Goal: Task Accomplishment & Management: Complete application form

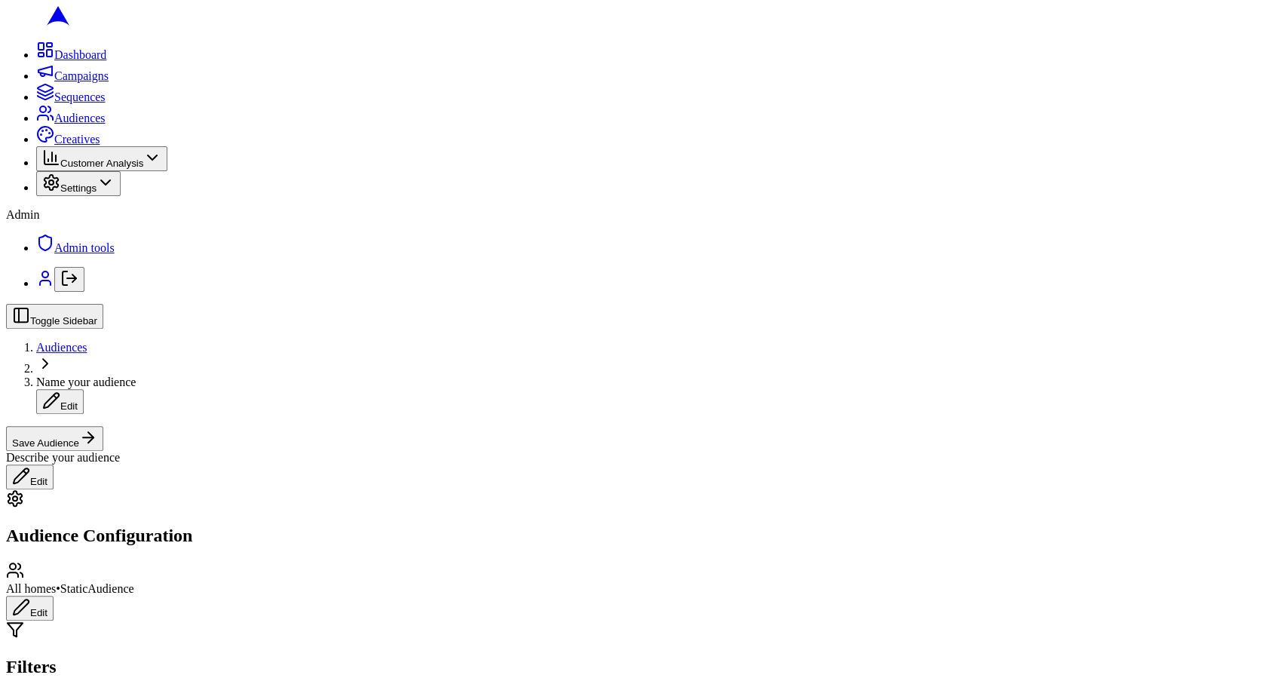
scroll to position [132, 0]
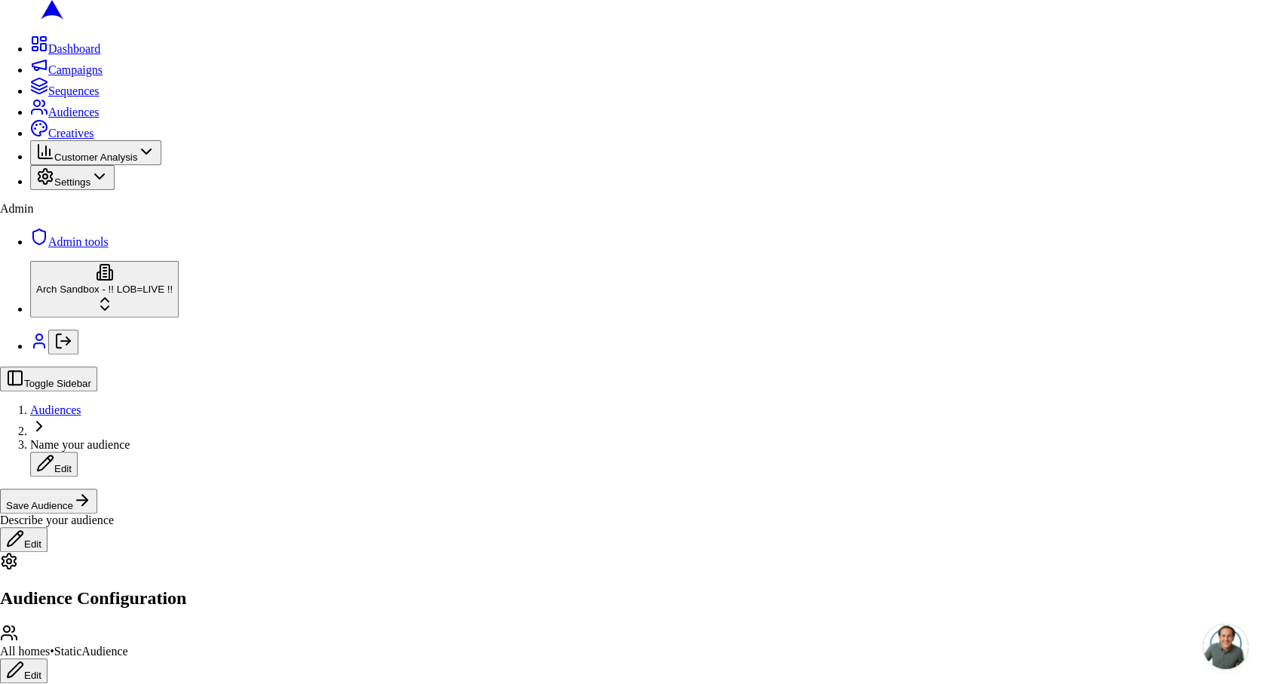
scroll to position [132, 0]
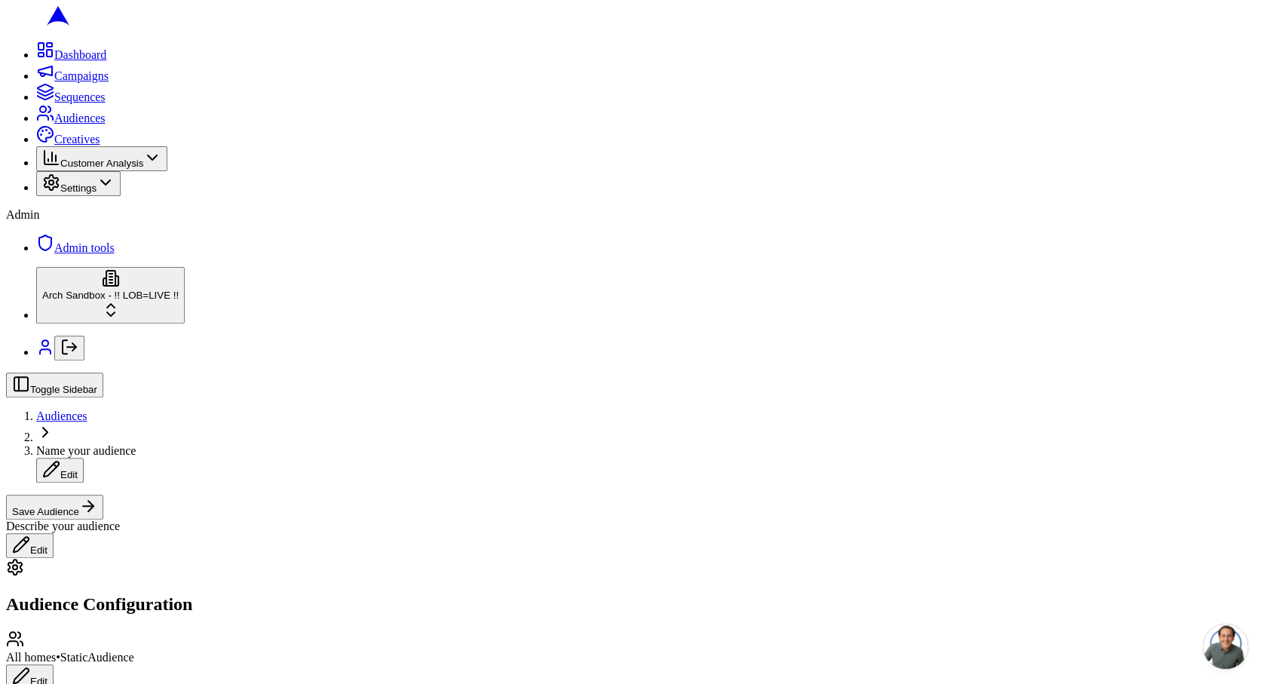
type input "98001"
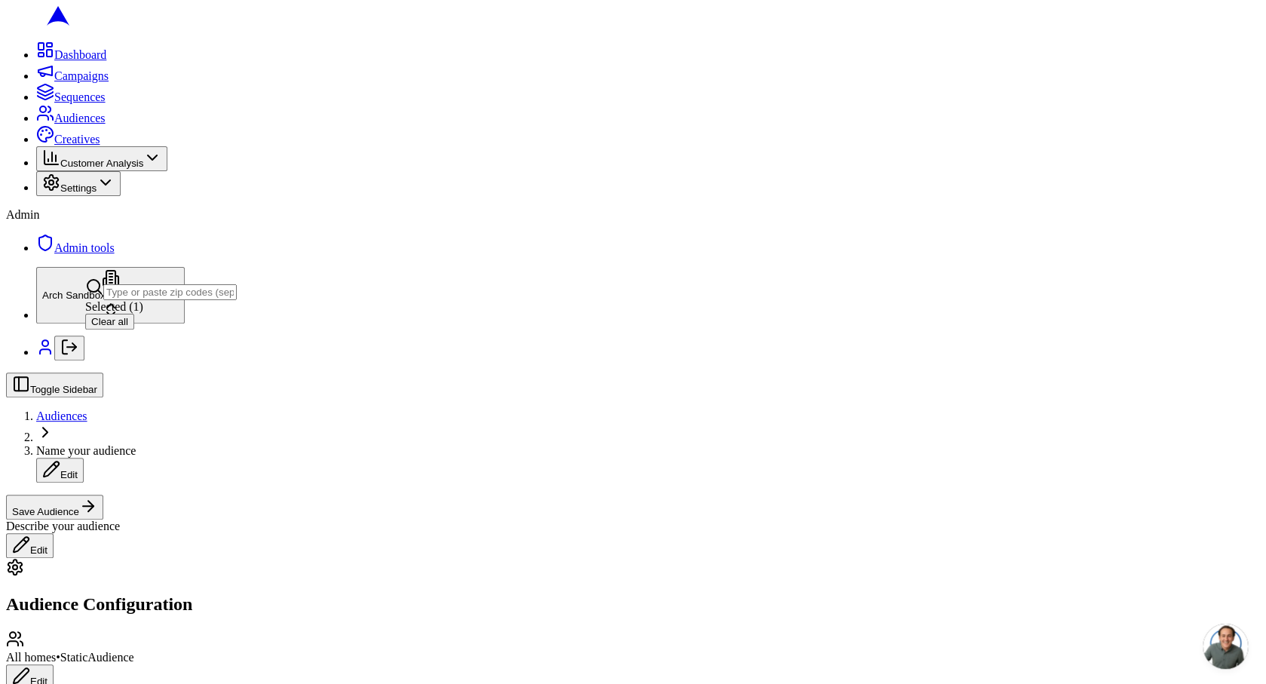
type input "98002"
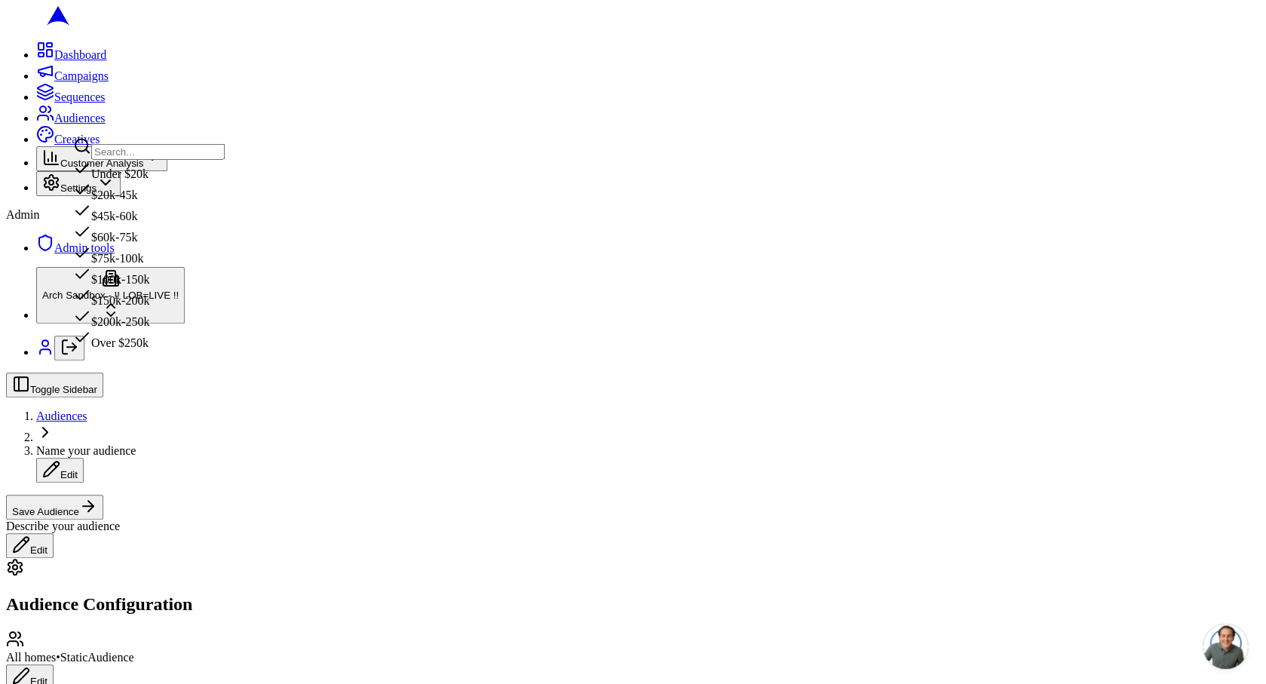
click at [225, 308] on div "$150k-200k" at bounding box center [149, 297] width 152 height 21
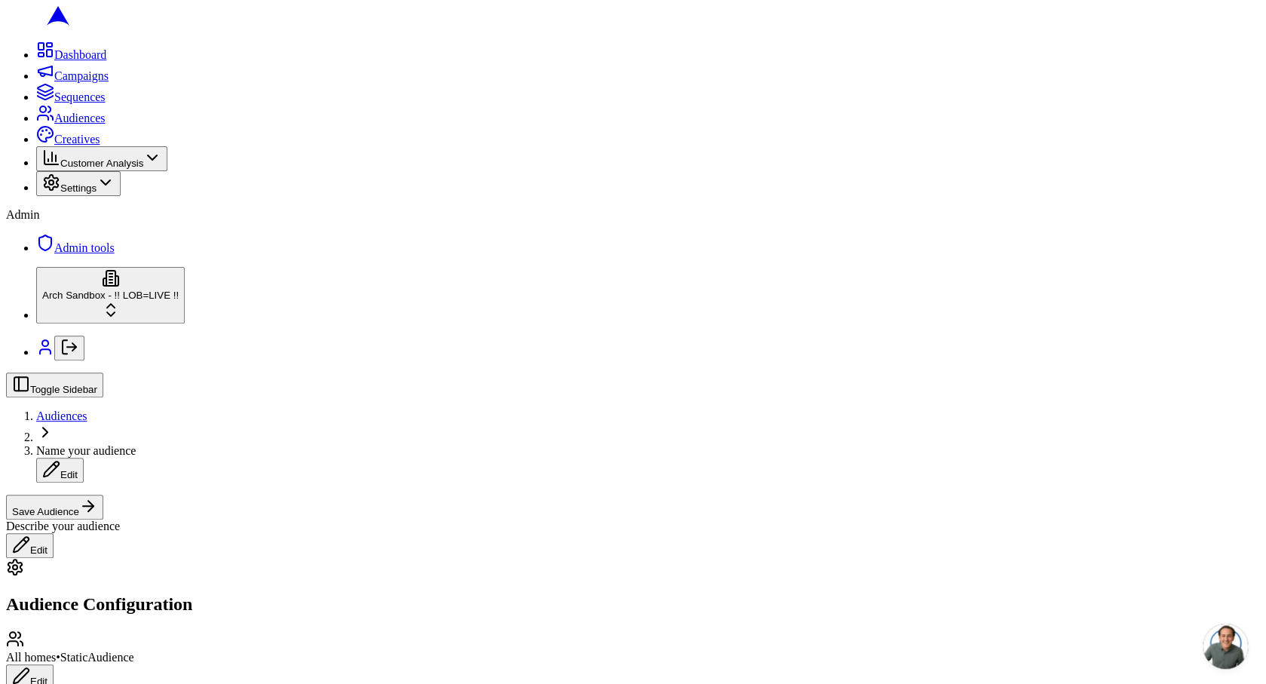
scroll to position [634, 0]
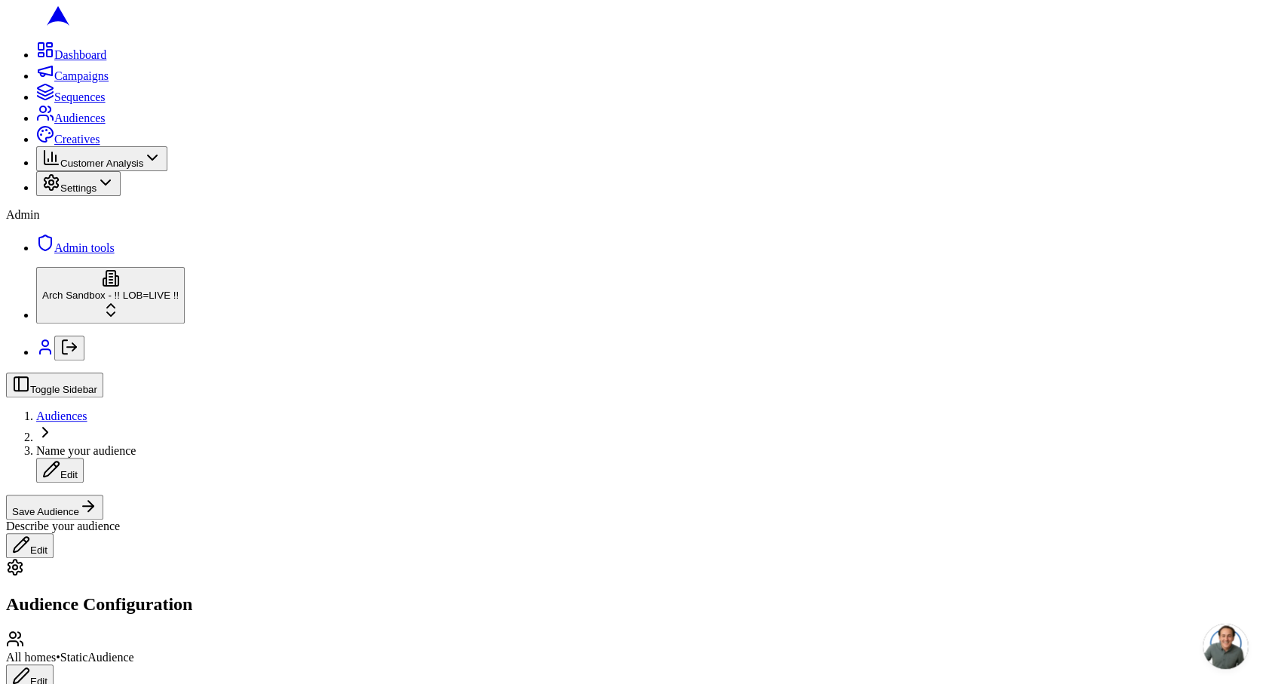
radio input "true"
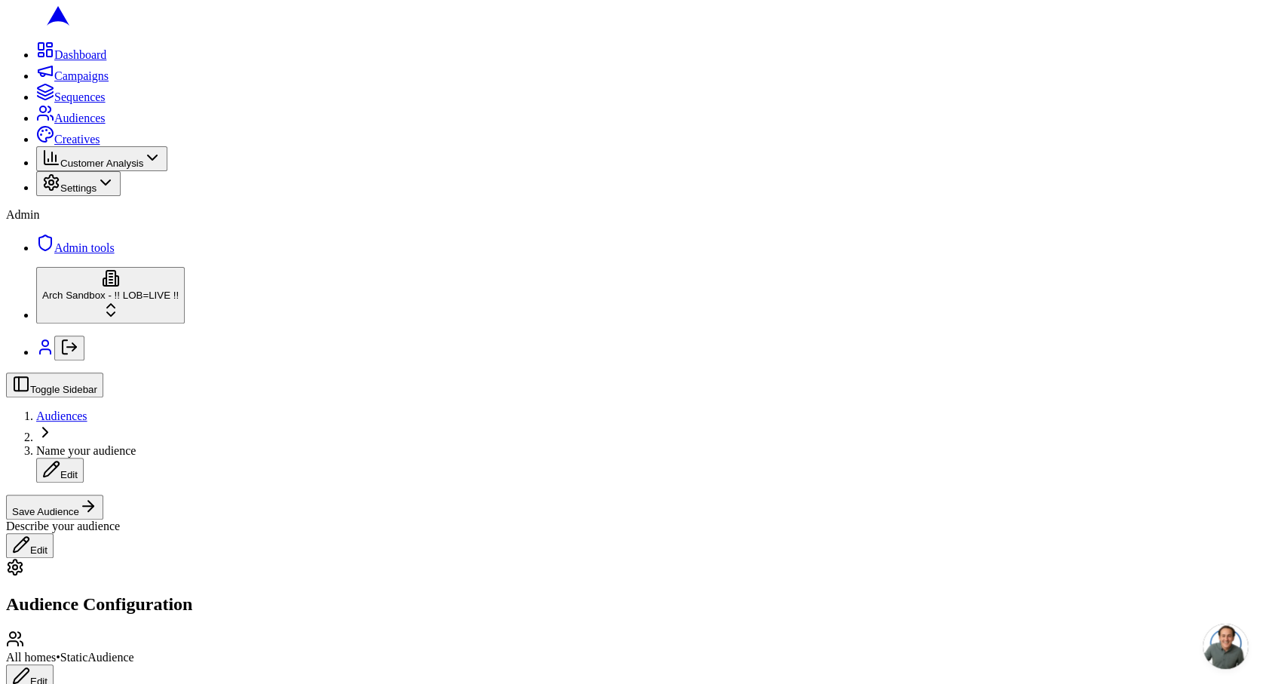
radio input "true"
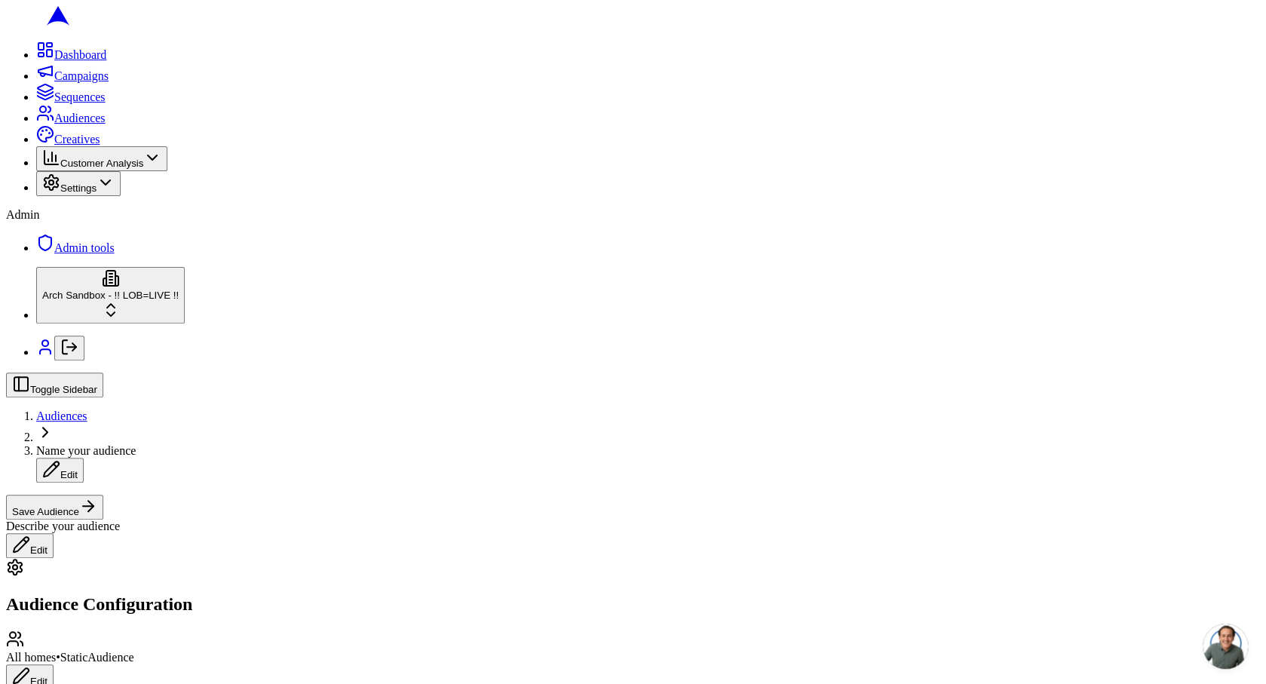
scroll to position [851, 0]
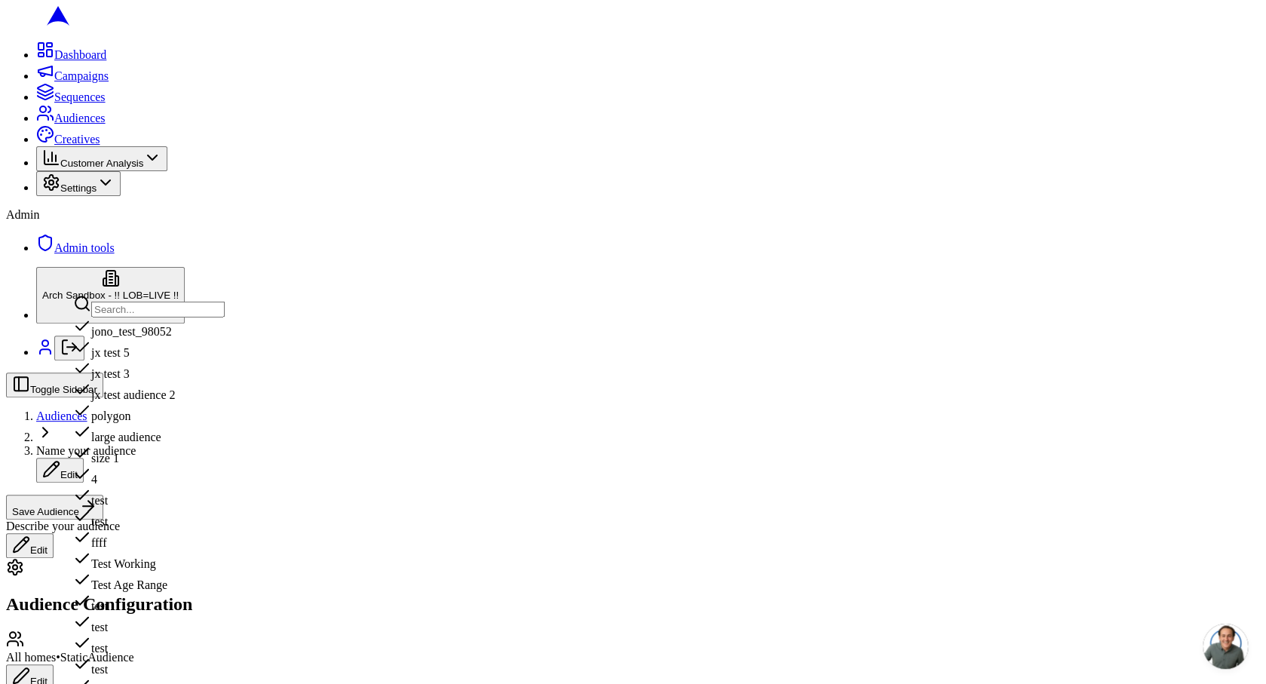
click at [225, 360] on div "jx test 5" at bounding box center [149, 349] width 152 height 21
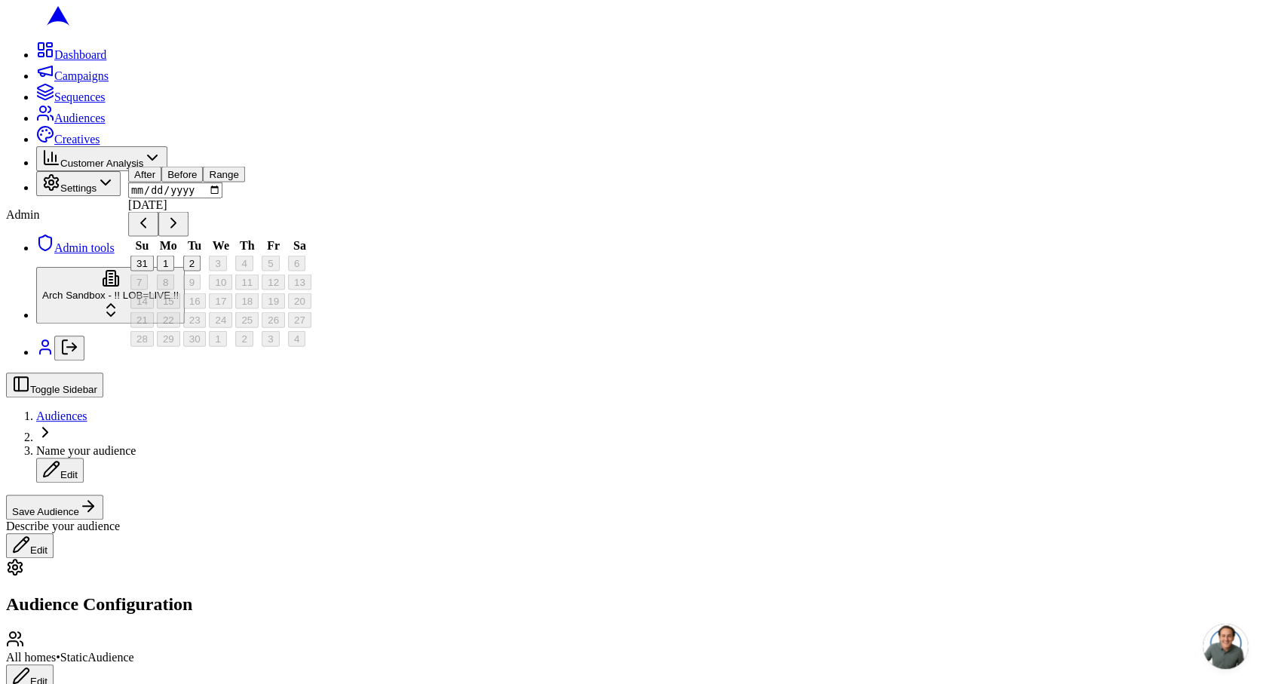
click at [174, 272] on button "1" at bounding box center [165, 264] width 17 height 16
type input "2025-09-01"
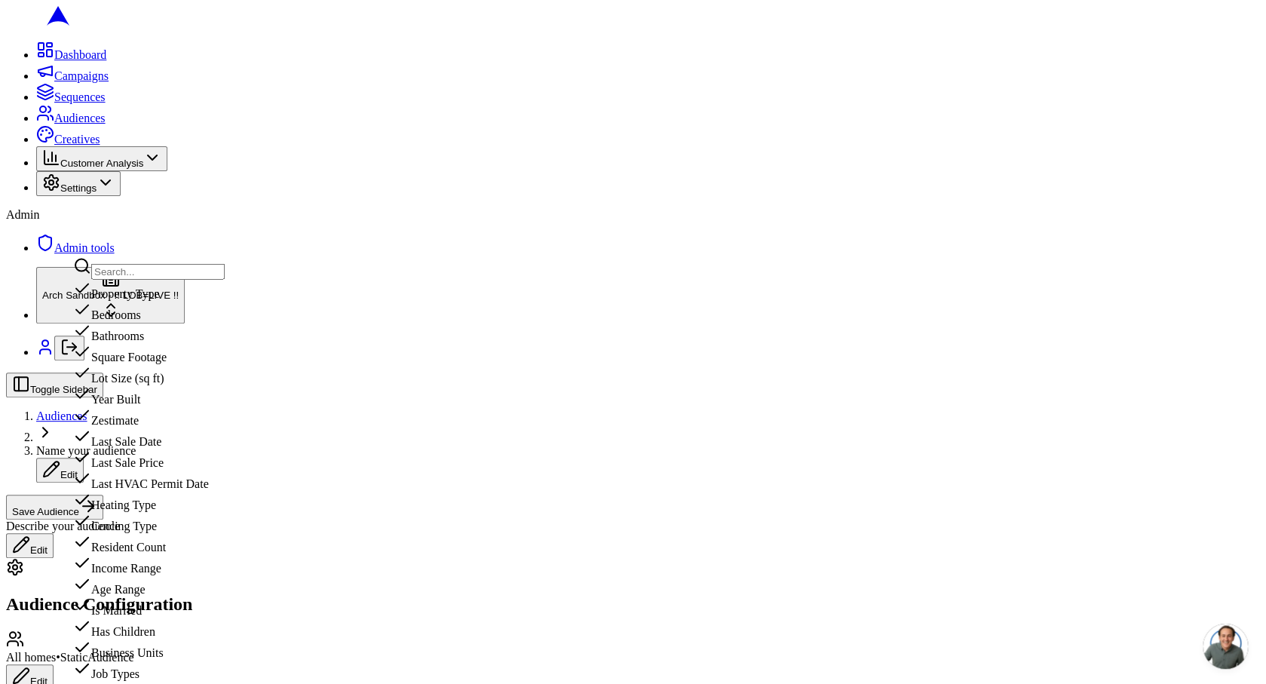
scroll to position [0, 0]
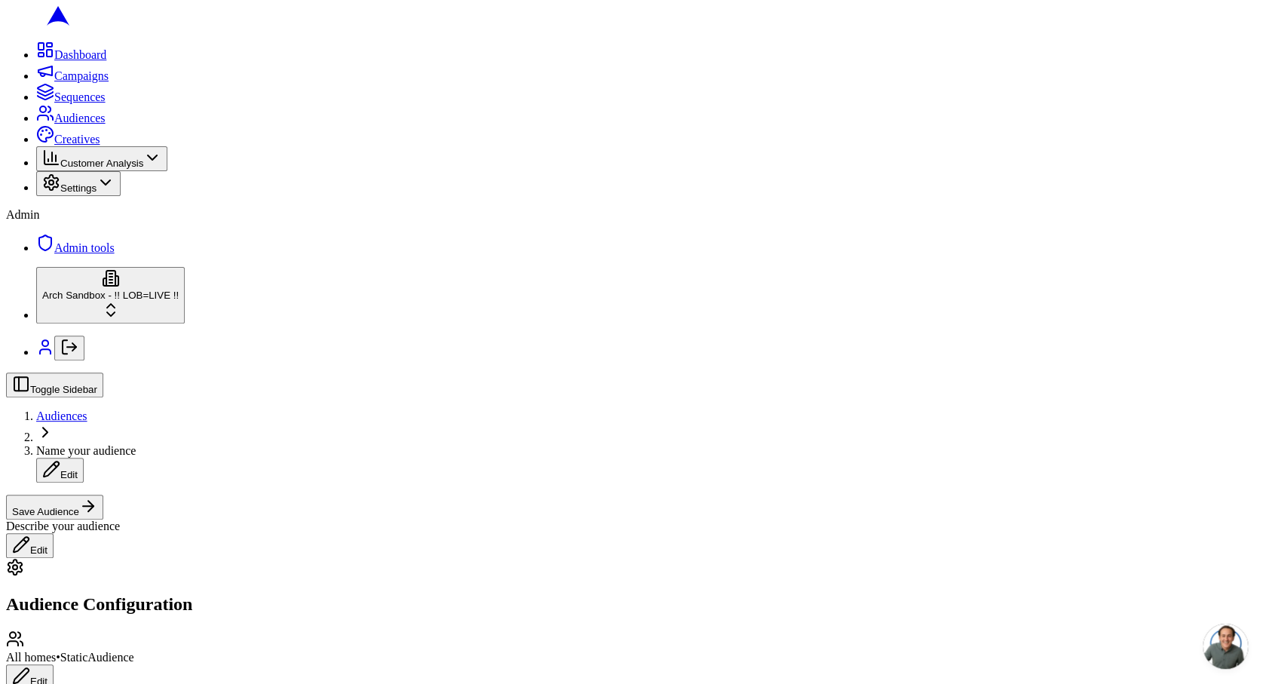
scroll to position [265, 0]
type input "1950"
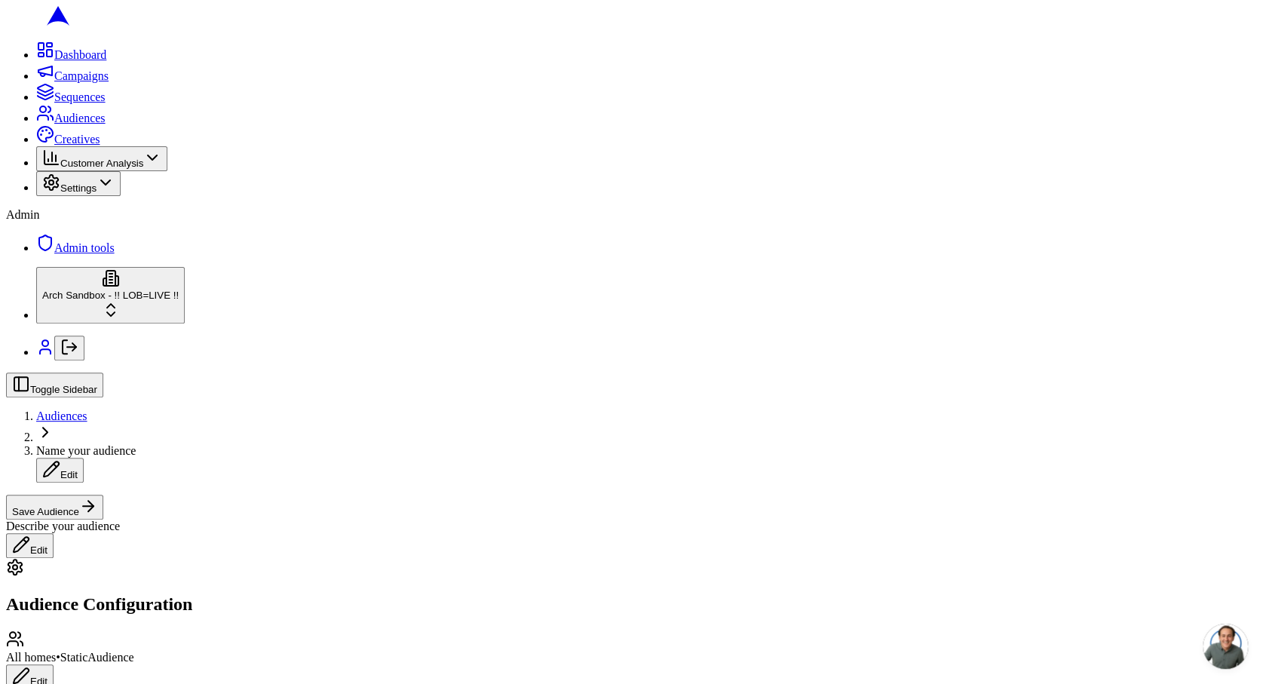
type input "1965"
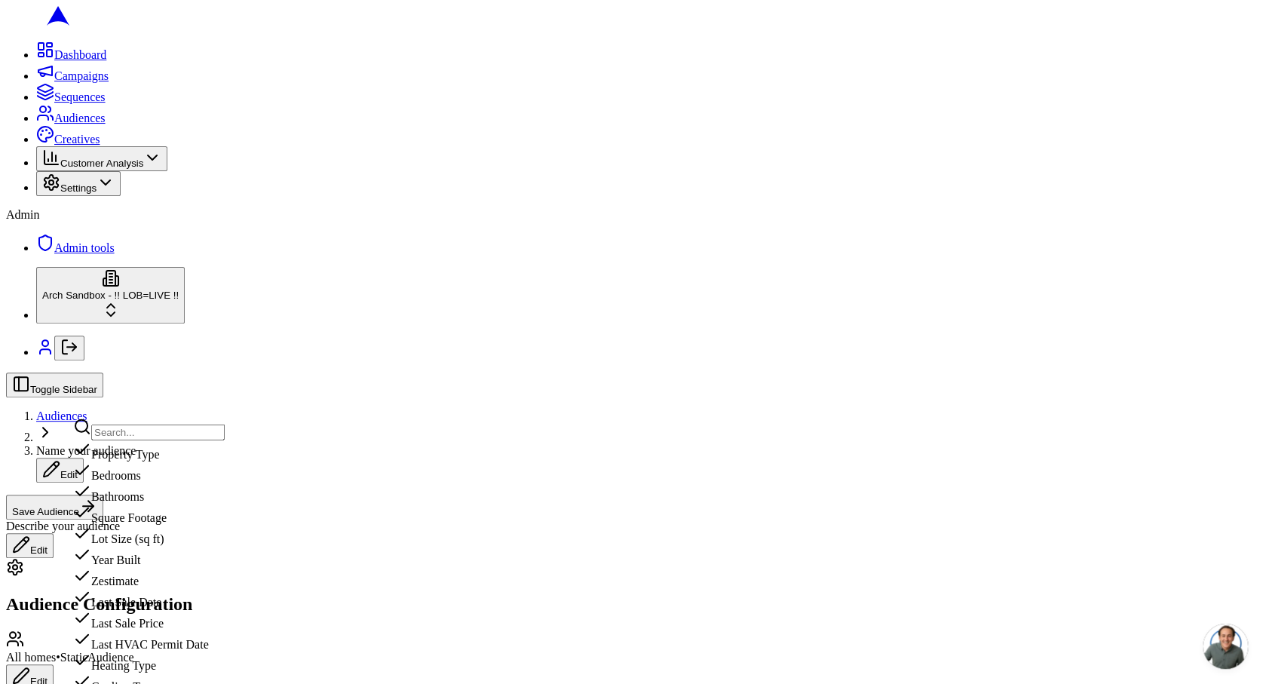
click at [225, 567] on div "Year Built" at bounding box center [149, 556] width 152 height 21
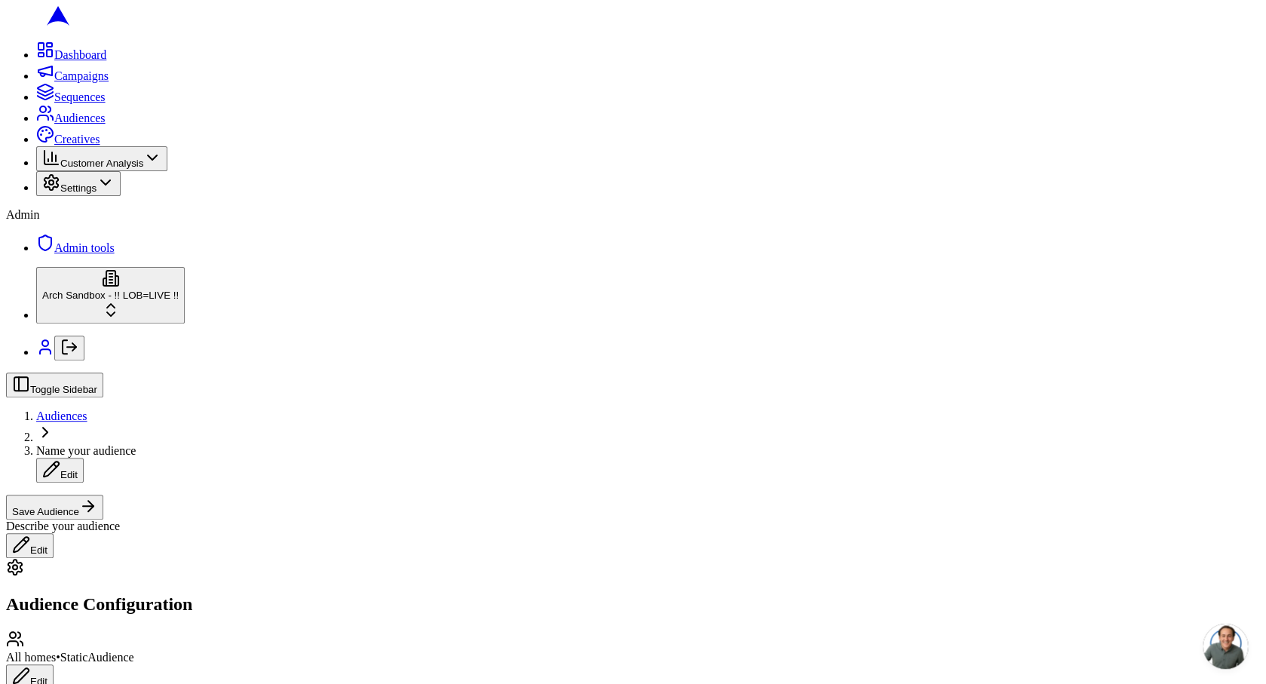
scroll to position [1041, 0]
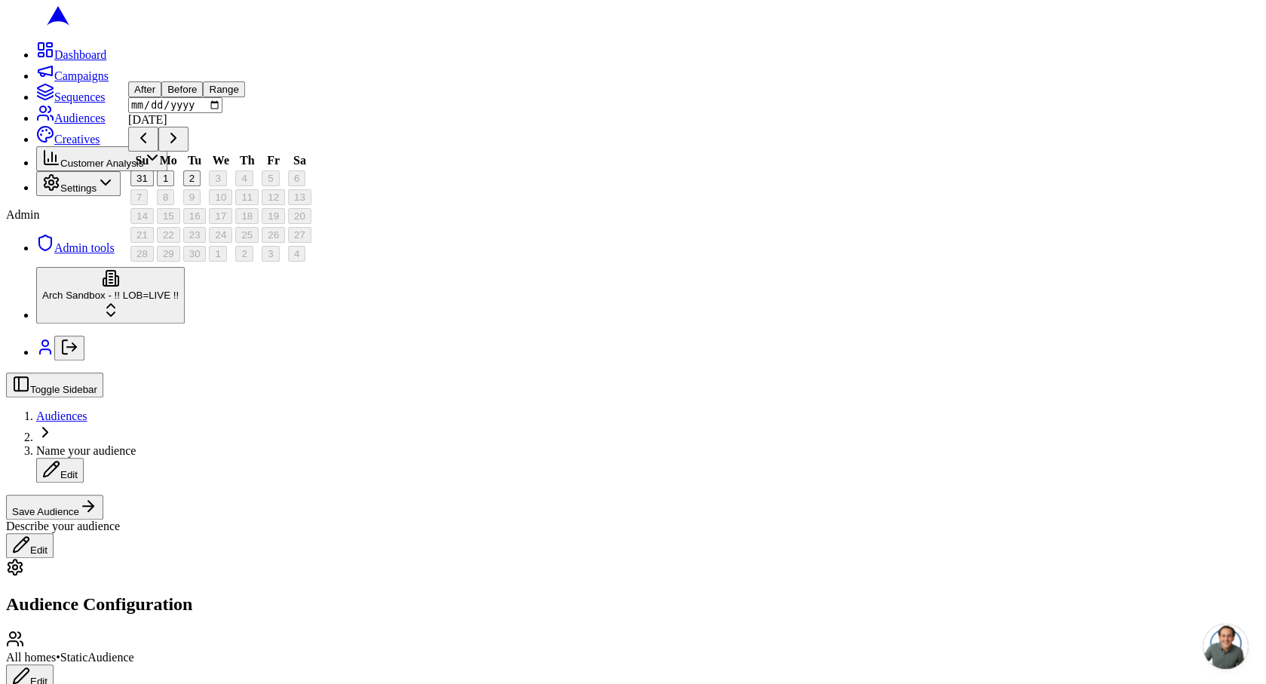
click at [208, 113] on input "date" at bounding box center [175, 105] width 94 height 16
click at [161, 113] on input "date" at bounding box center [175, 105] width 94 height 16
click at [181, 113] on input "date" at bounding box center [175, 105] width 94 height 16
type input "2020-01-01"
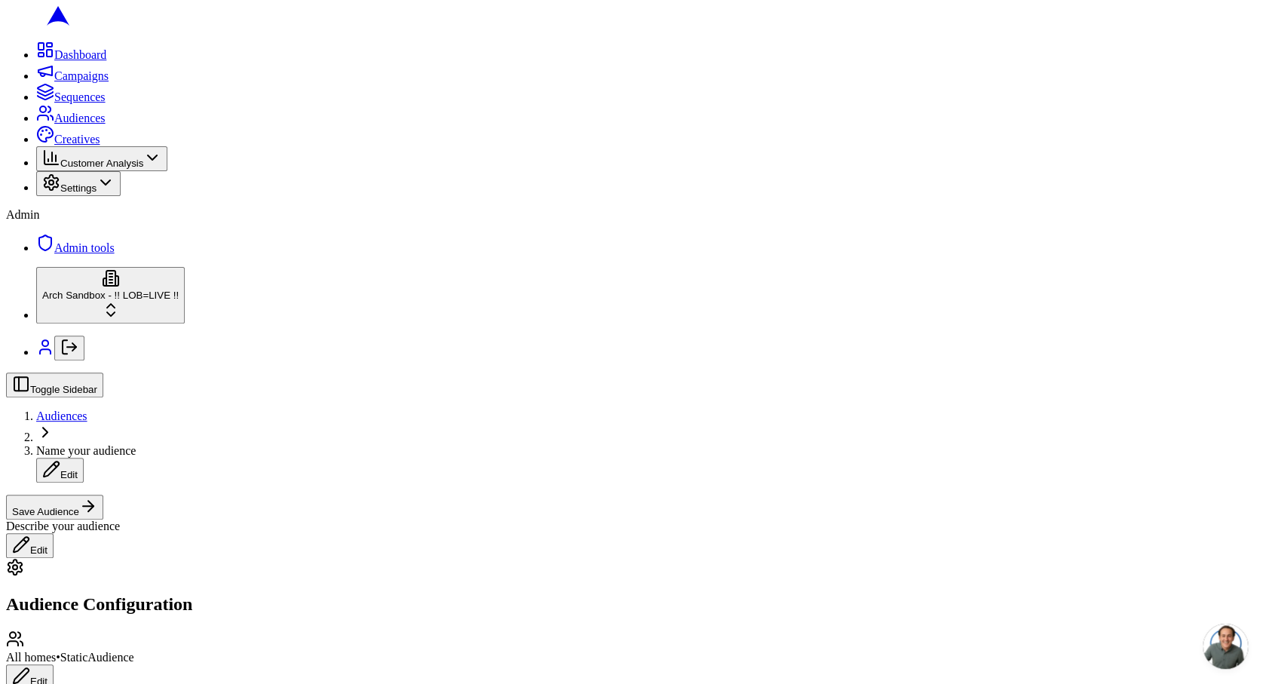
type input "800000"
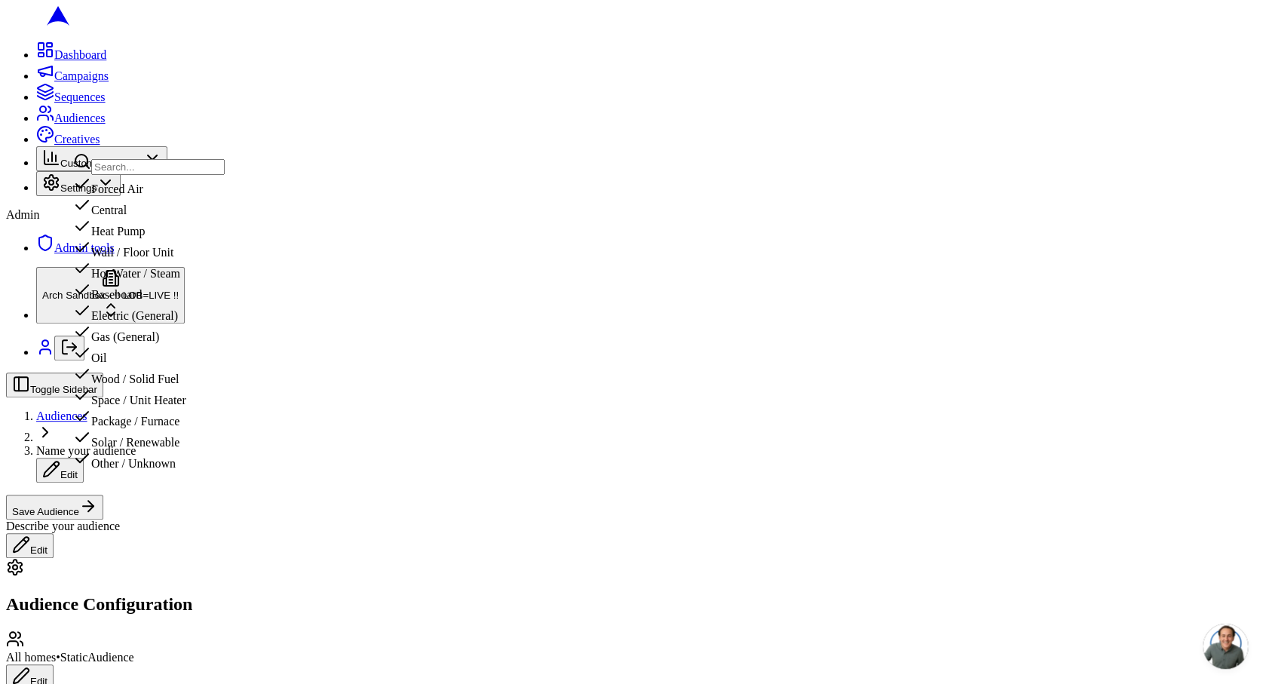
click at [213, 238] on div "Heat Pump" at bounding box center [149, 227] width 152 height 21
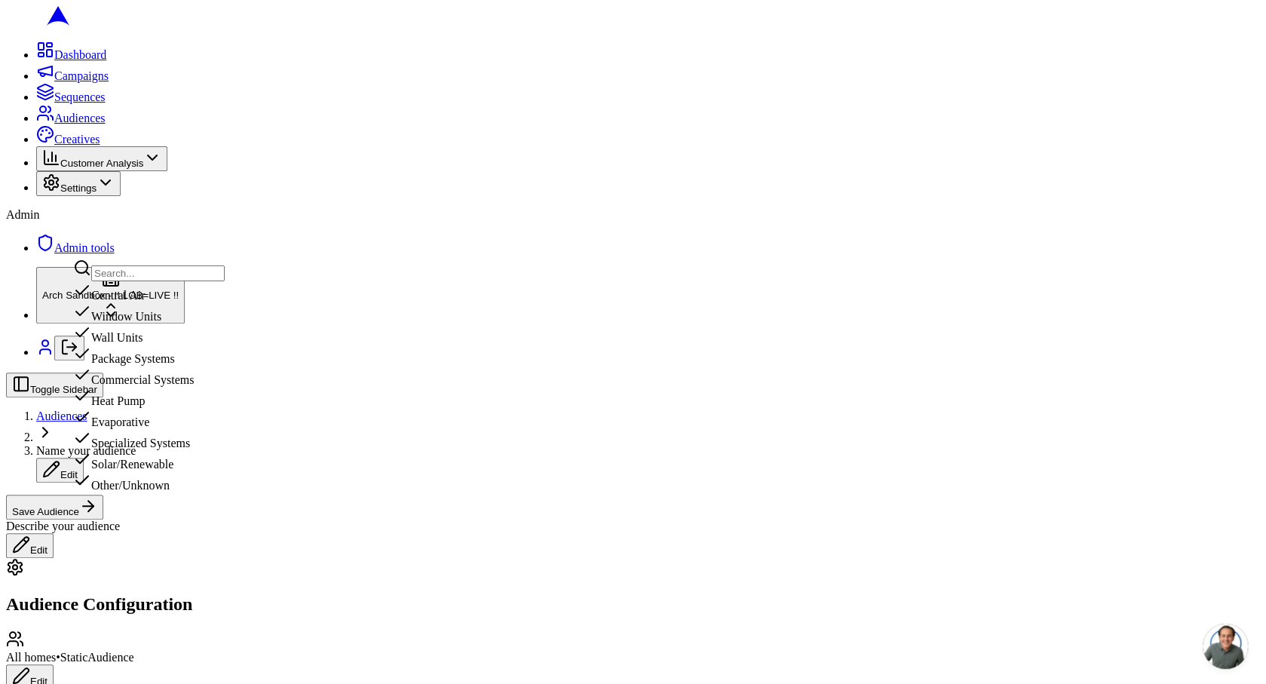
click at [225, 345] on div "Wall Units" at bounding box center [149, 334] width 152 height 21
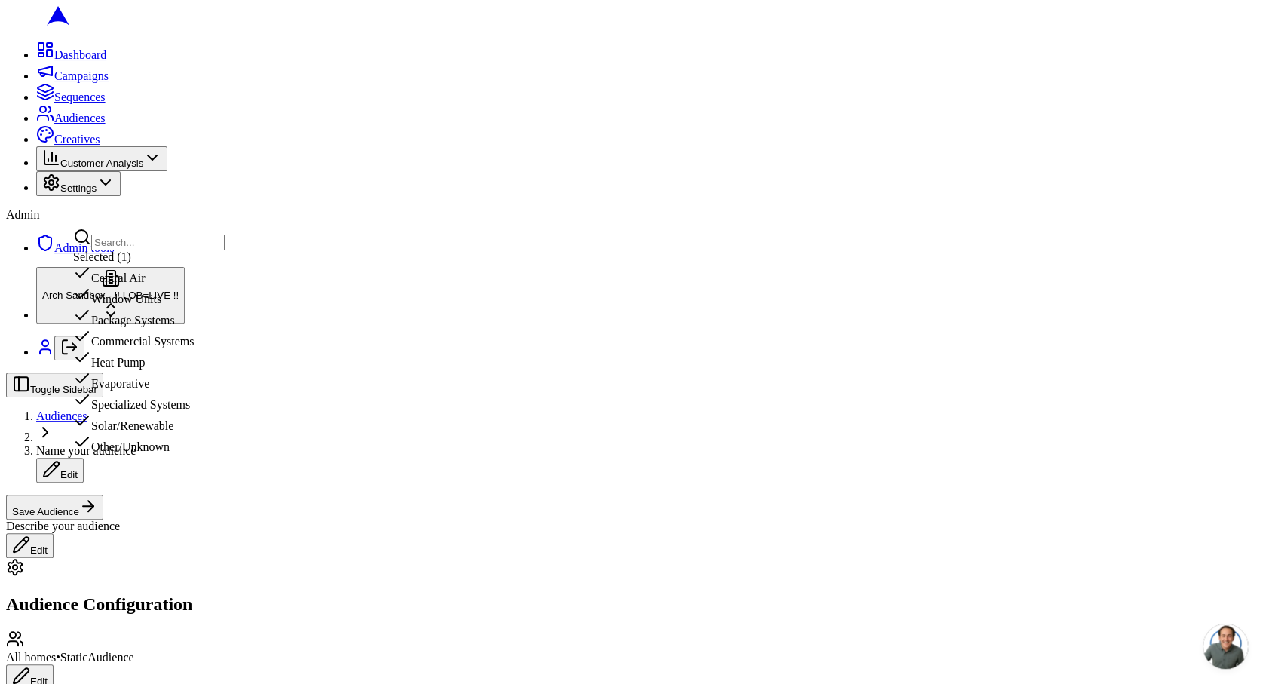
click at [225, 285] on div "Central Air" at bounding box center [149, 274] width 152 height 21
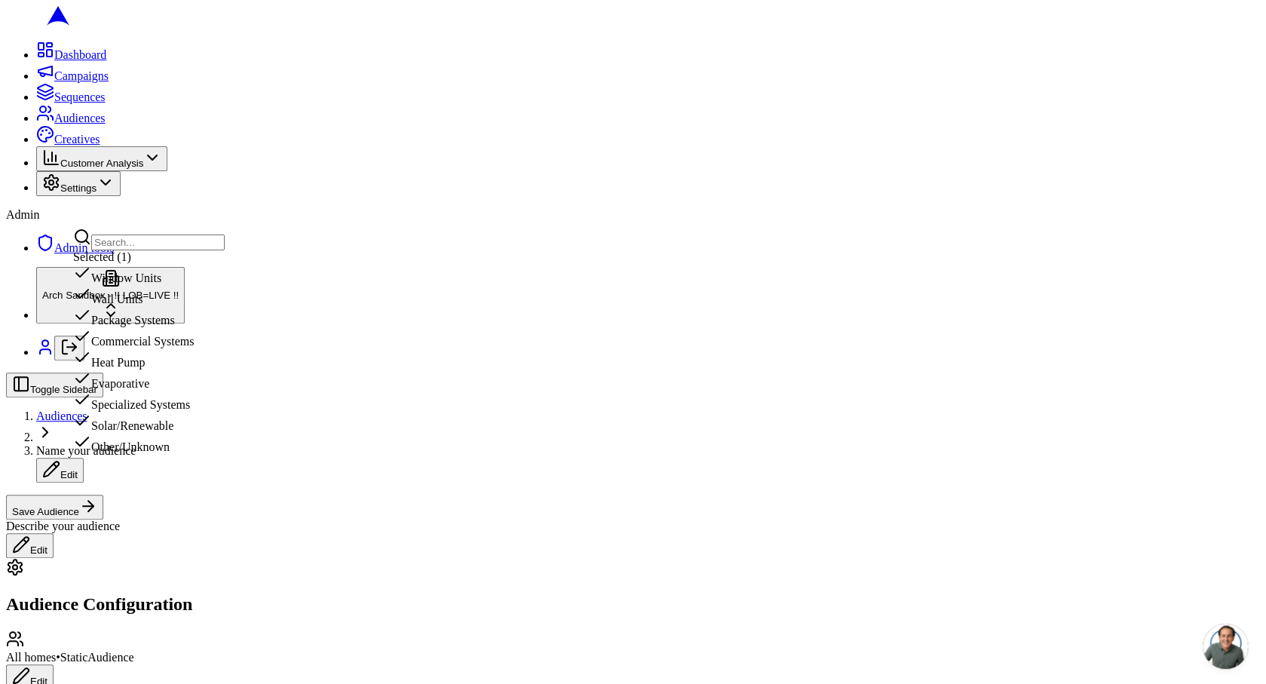
click at [225, 433] on div "Solar/Renewable" at bounding box center [149, 422] width 152 height 21
click at [225, 367] on div "Package Systems" at bounding box center [149, 356] width 152 height 21
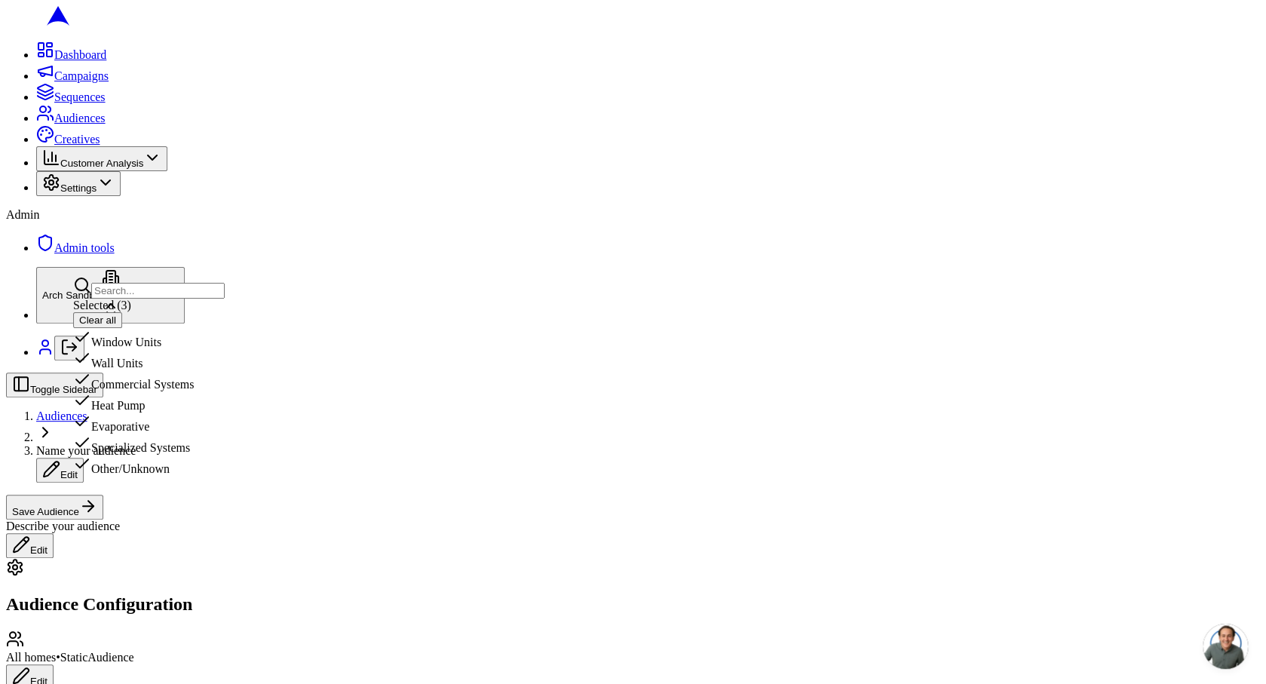
click at [225, 349] on div "Window Units" at bounding box center [149, 338] width 152 height 21
click at [225, 388] on div "Wall Units" at bounding box center [149, 377] width 152 height 21
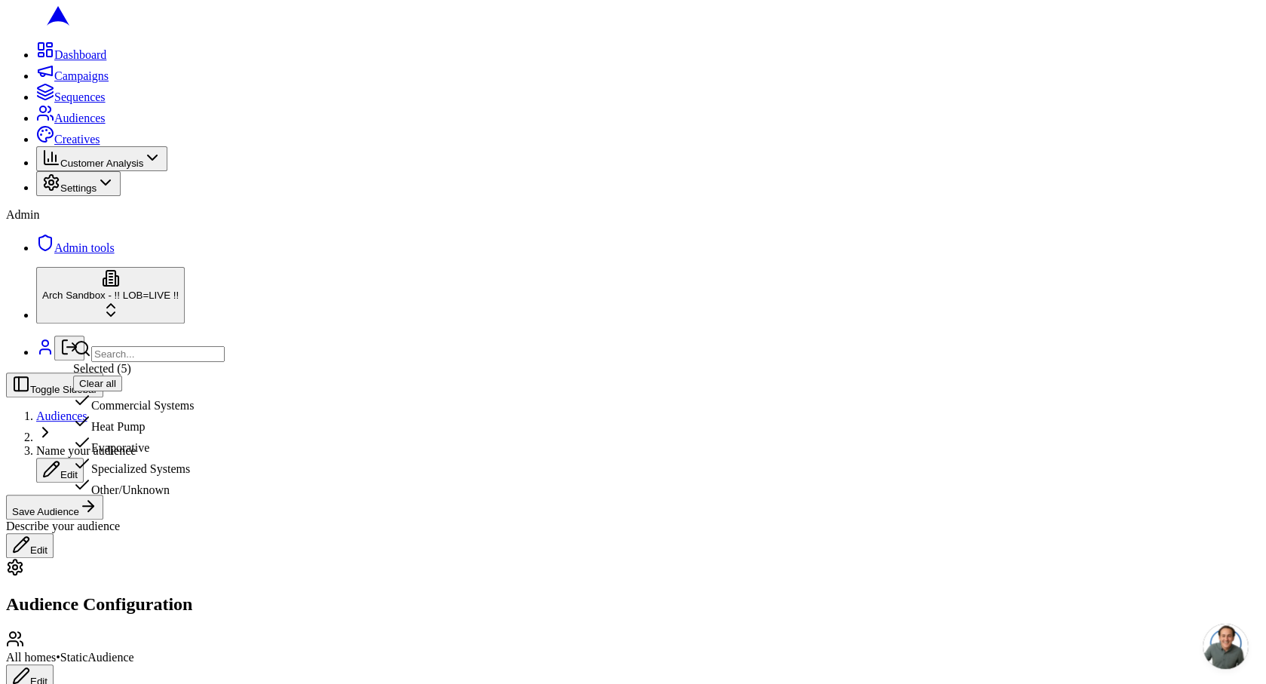
click at [225, 413] on div "Commercial Systems" at bounding box center [149, 401] width 152 height 21
click at [225, 437] on div "Heat Pump" at bounding box center [149, 426] width 152 height 21
click at [225, 461] on div "Evaporative" at bounding box center [149, 450] width 152 height 21
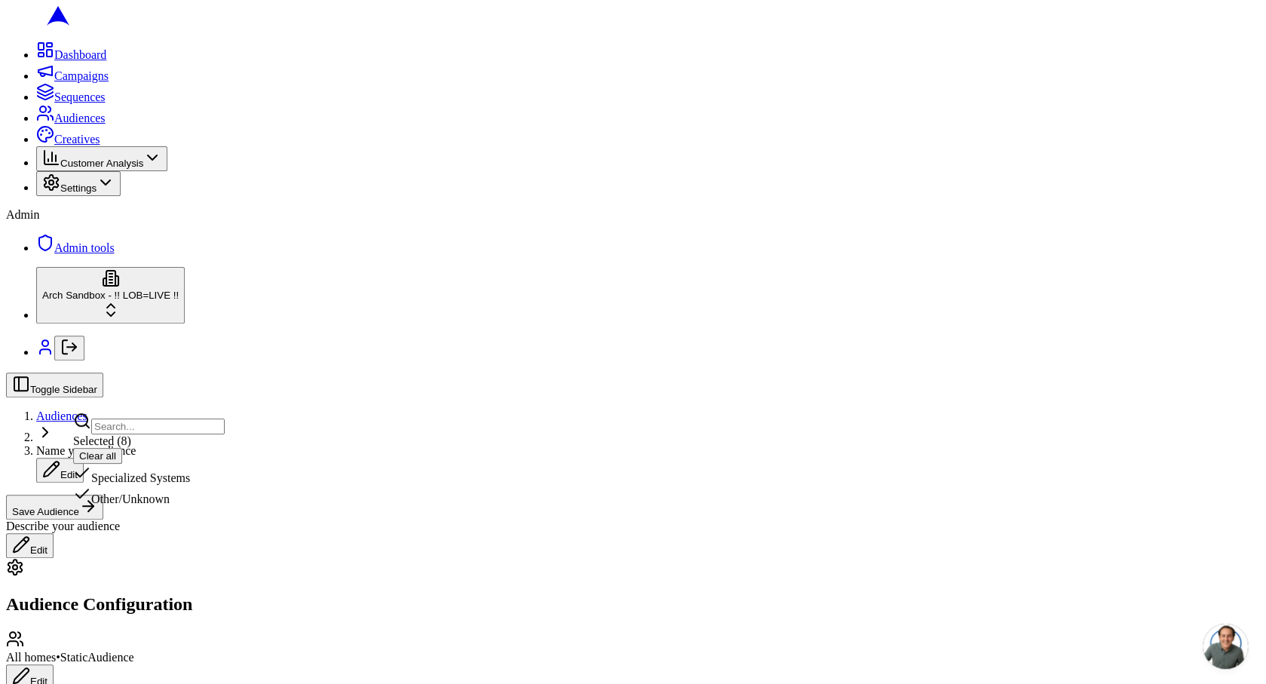
click at [224, 485] on div "Specialized Systems" at bounding box center [149, 474] width 152 height 21
click at [222, 509] on div "Other/Unknown" at bounding box center [149, 498] width 152 height 21
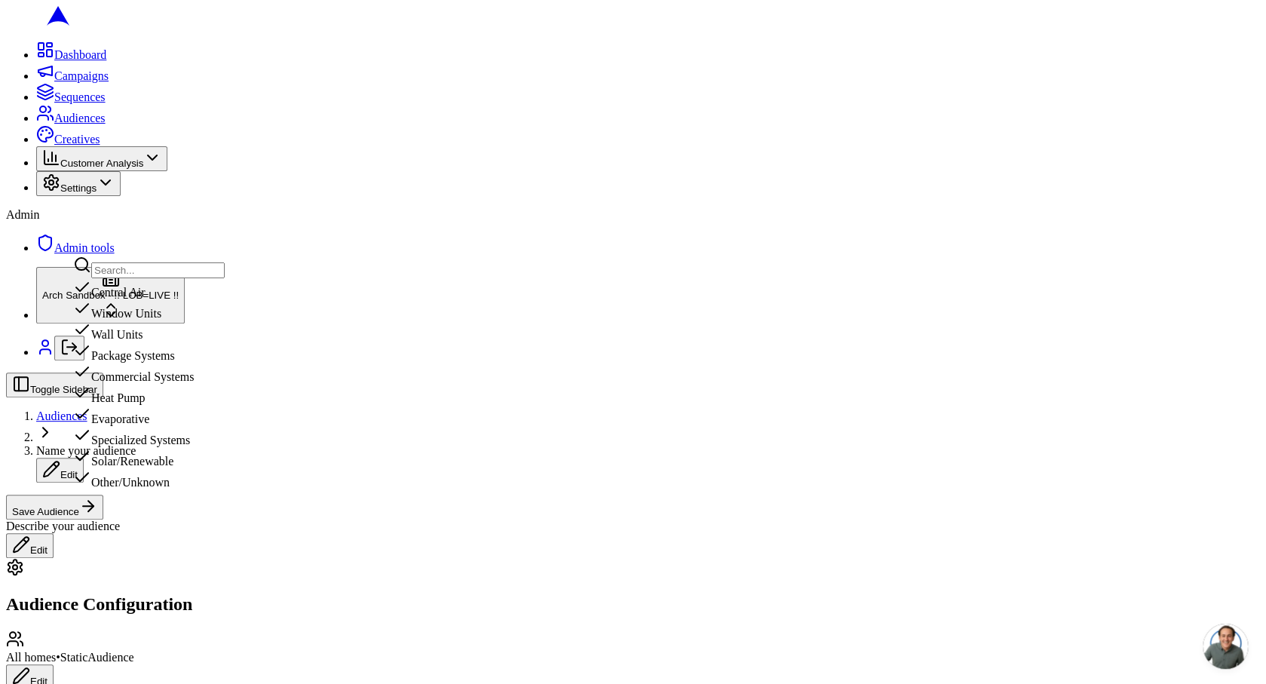
scroll to position [21, 0]
click at [199, 489] on div "Other/Unknown" at bounding box center [149, 478] width 152 height 21
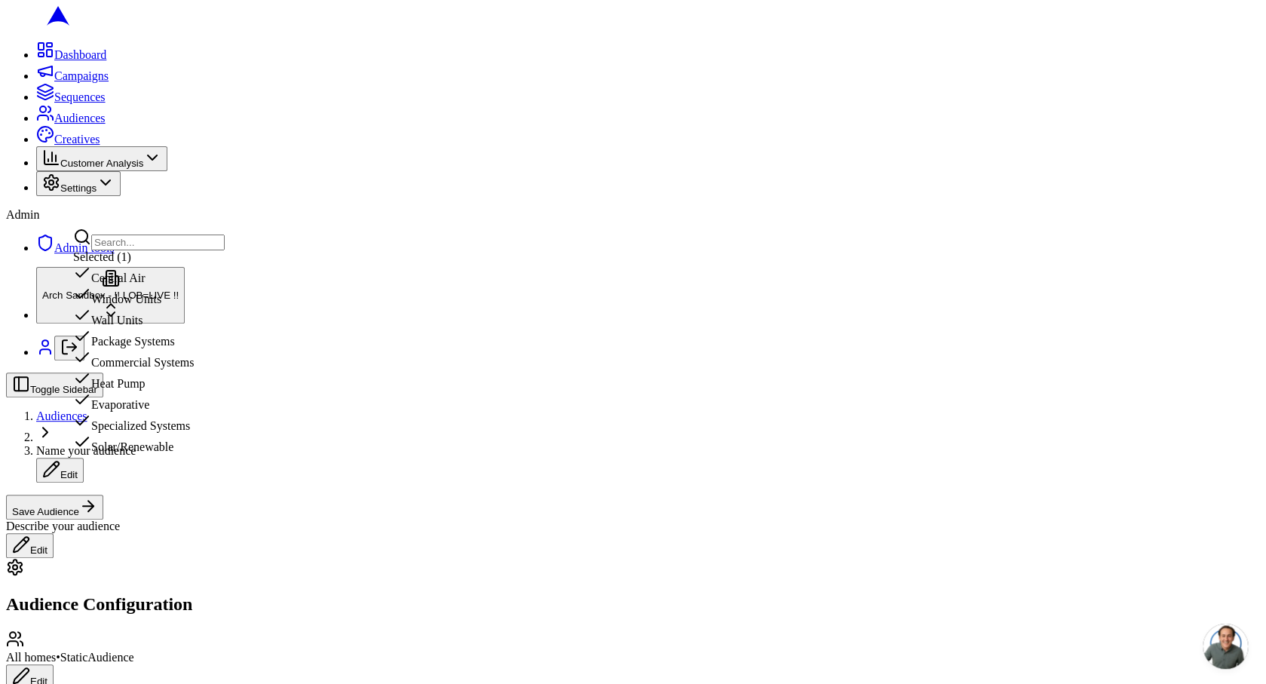
scroll to position [0, 0]
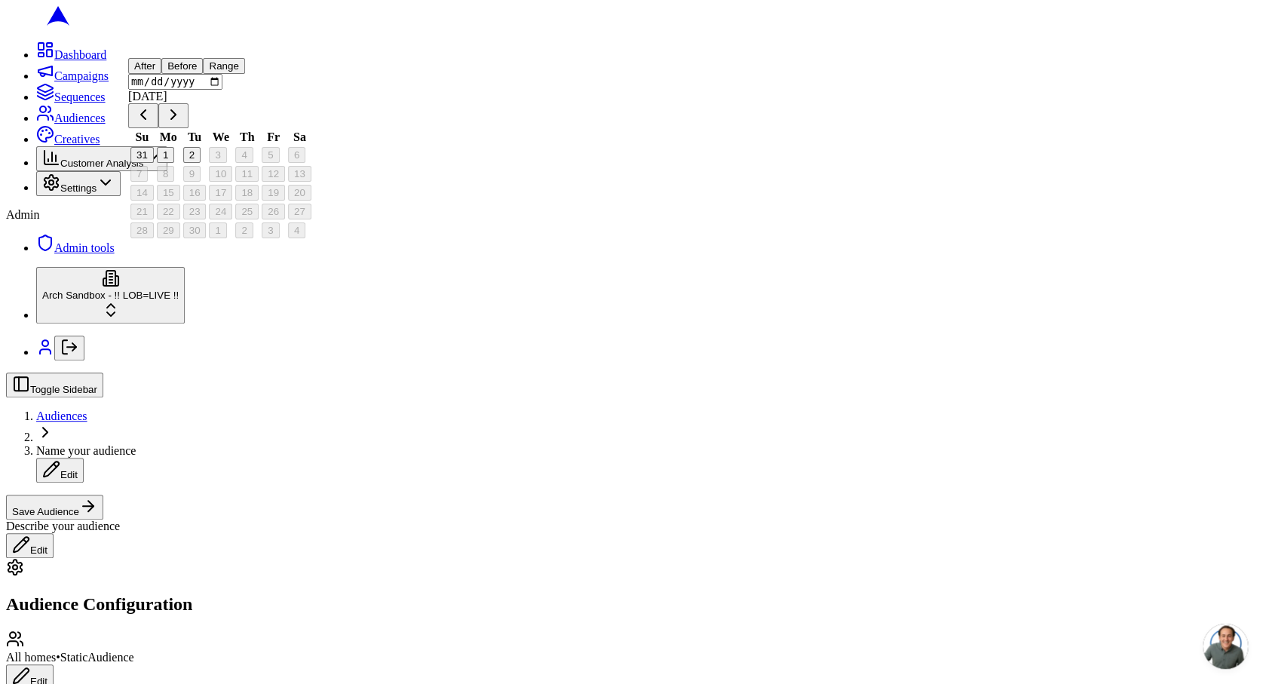
click at [167, 90] on input "date" at bounding box center [175, 82] width 94 height 16
type input "2024-01-01"
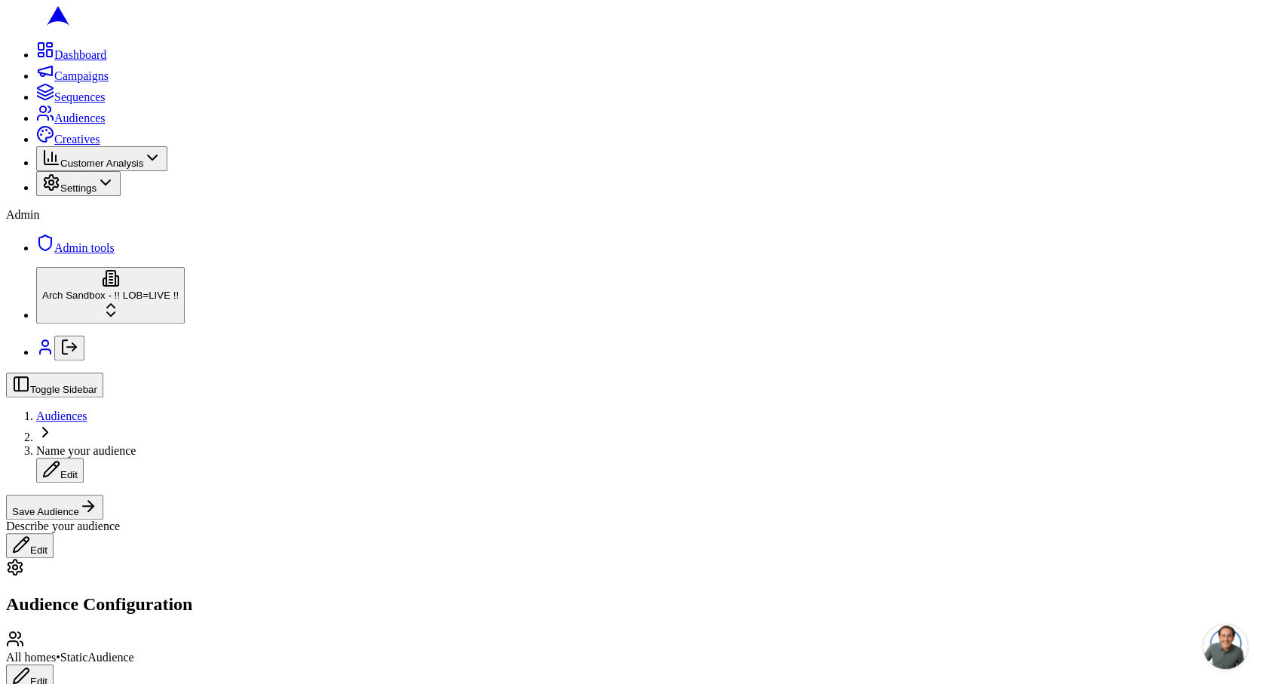
click at [225, 305] on div "Single Family" at bounding box center [149, 297] width 152 height 21
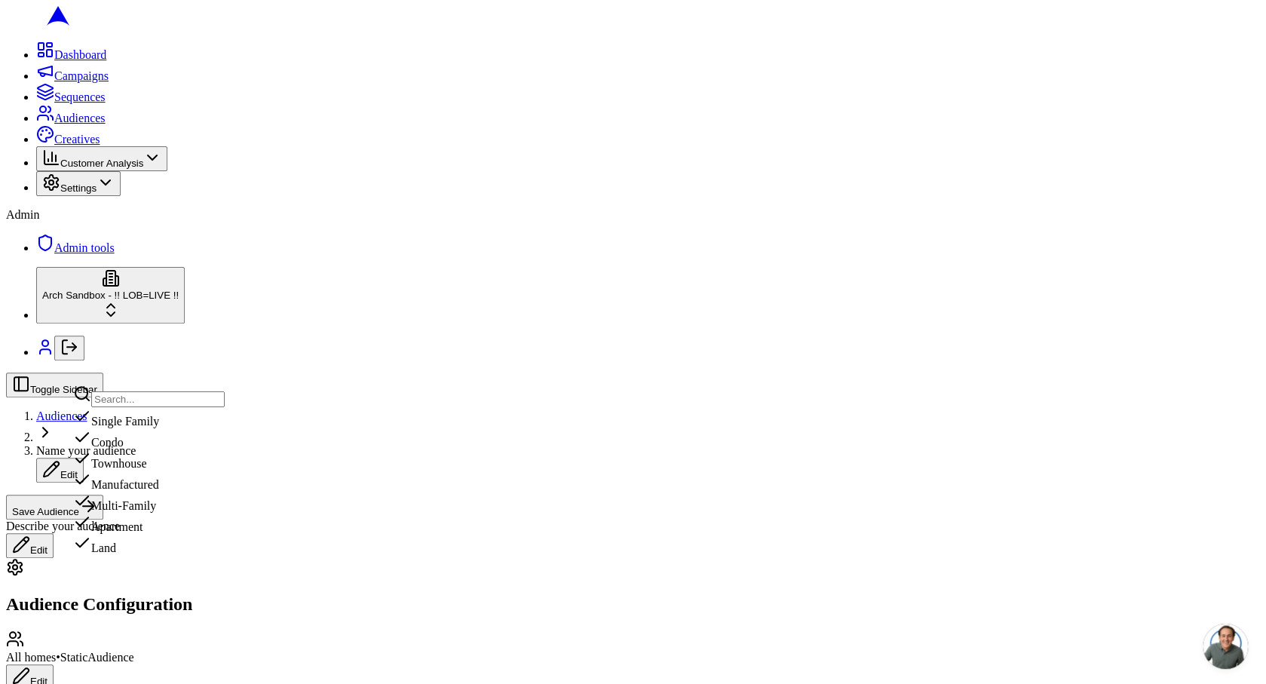
click at [225, 534] on div "Apartment" at bounding box center [149, 523] width 152 height 21
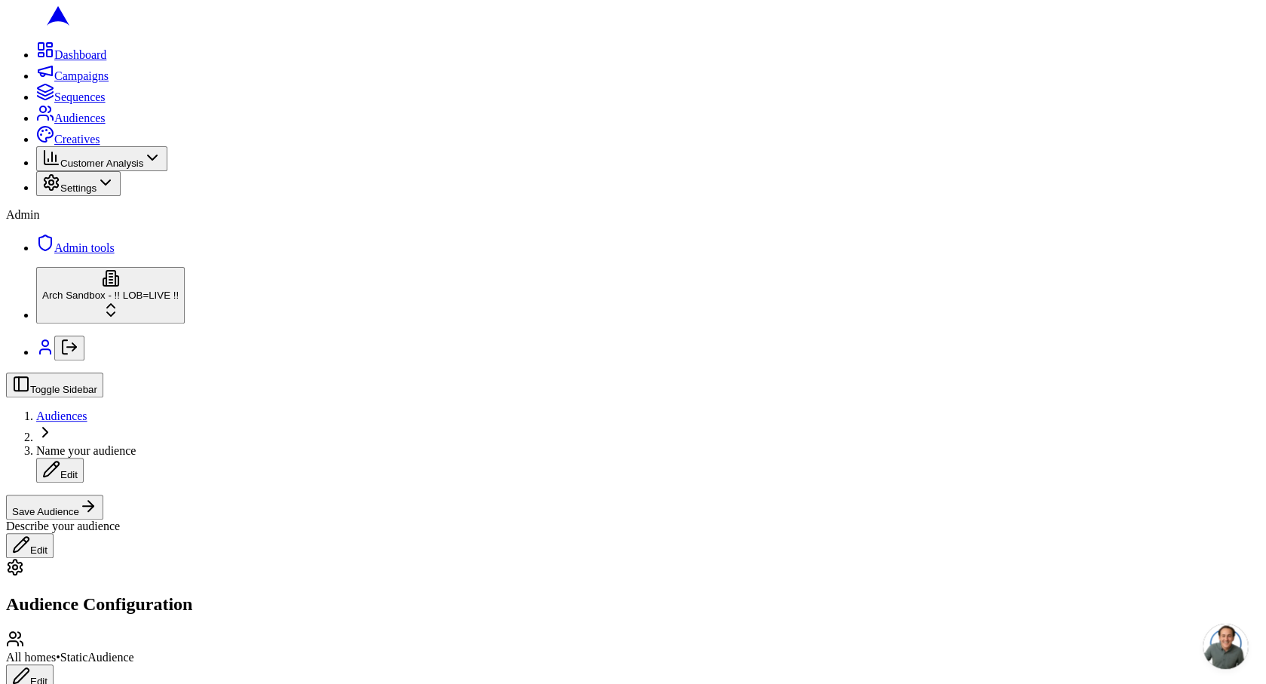
type input "2"
type input "3"
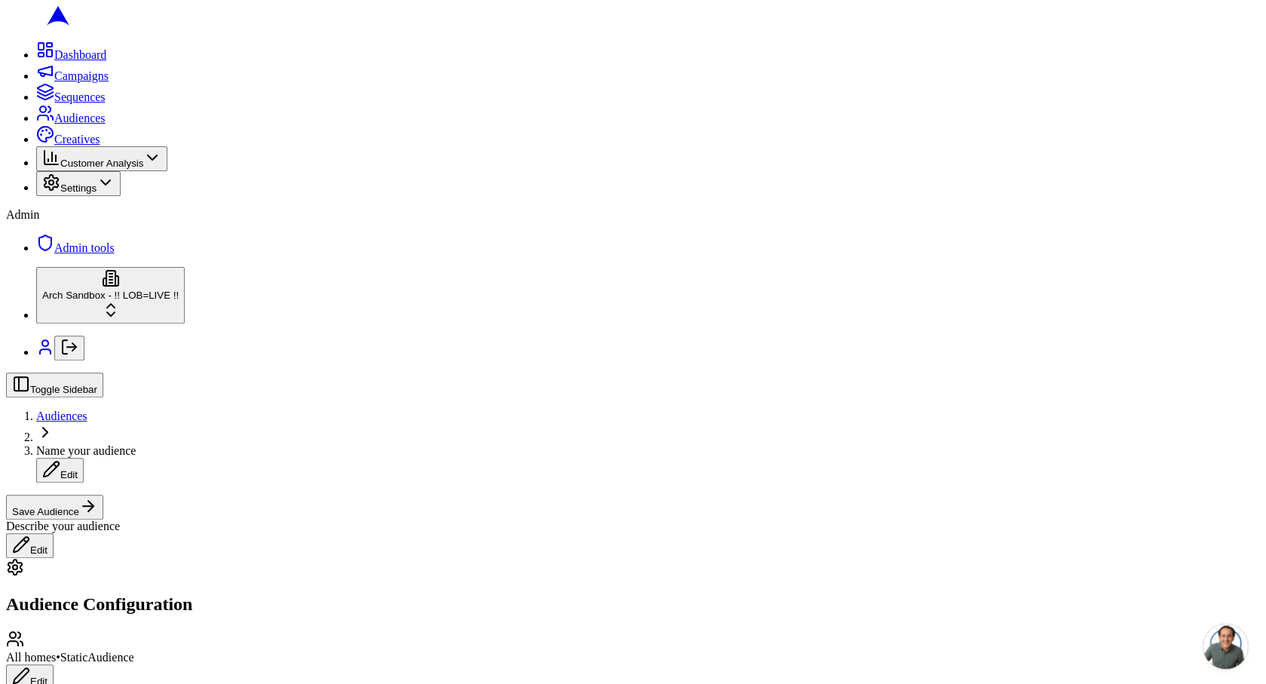
type input "1970"
click at [225, 249] on div "Single Family" at bounding box center [149, 238] width 152 height 21
